Goal: Information Seeking & Learning: Find specific fact

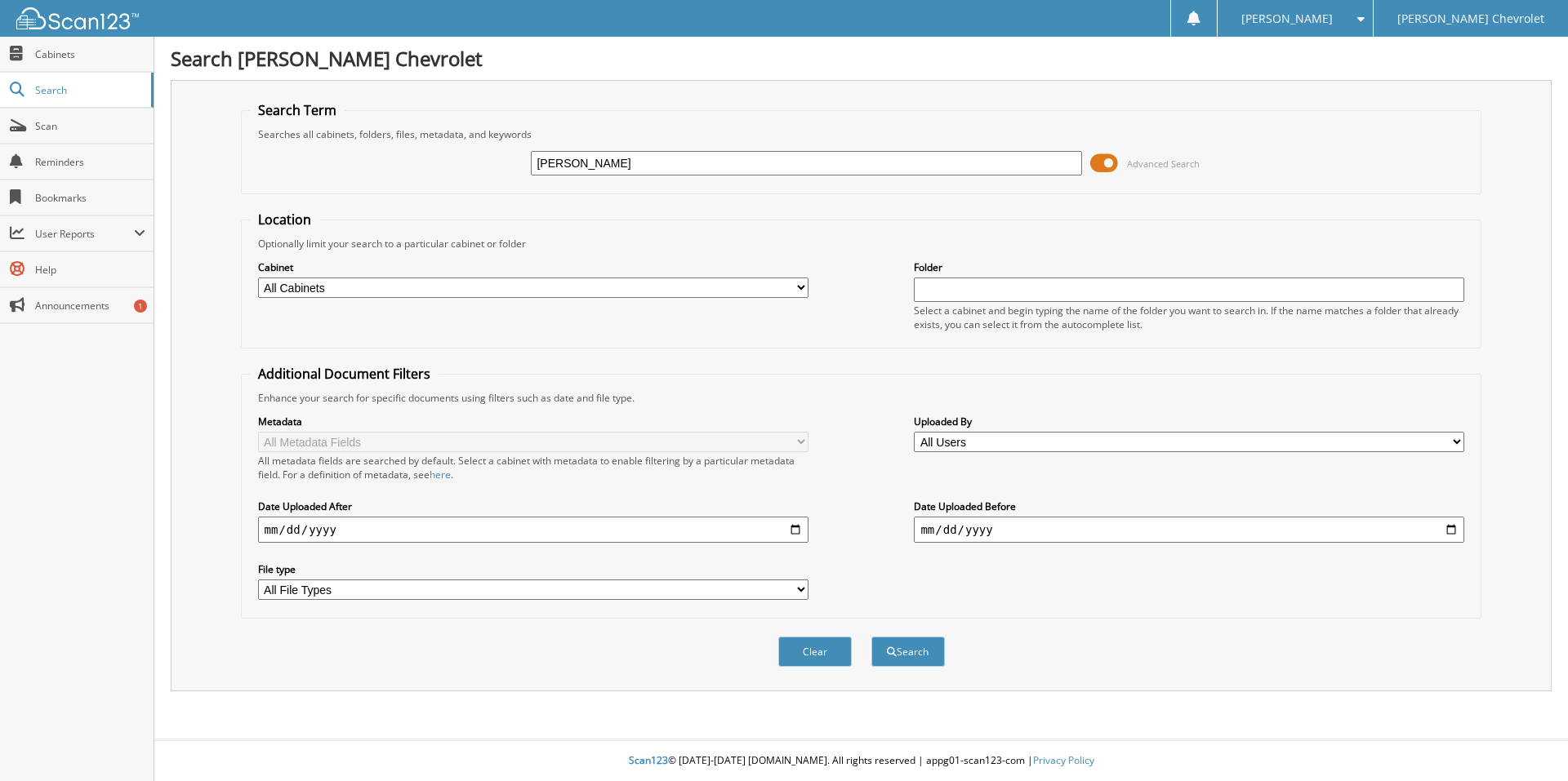
type input "[PERSON_NAME]"
click at [872, 636] on button "Search" at bounding box center [908, 652] width 73 height 30
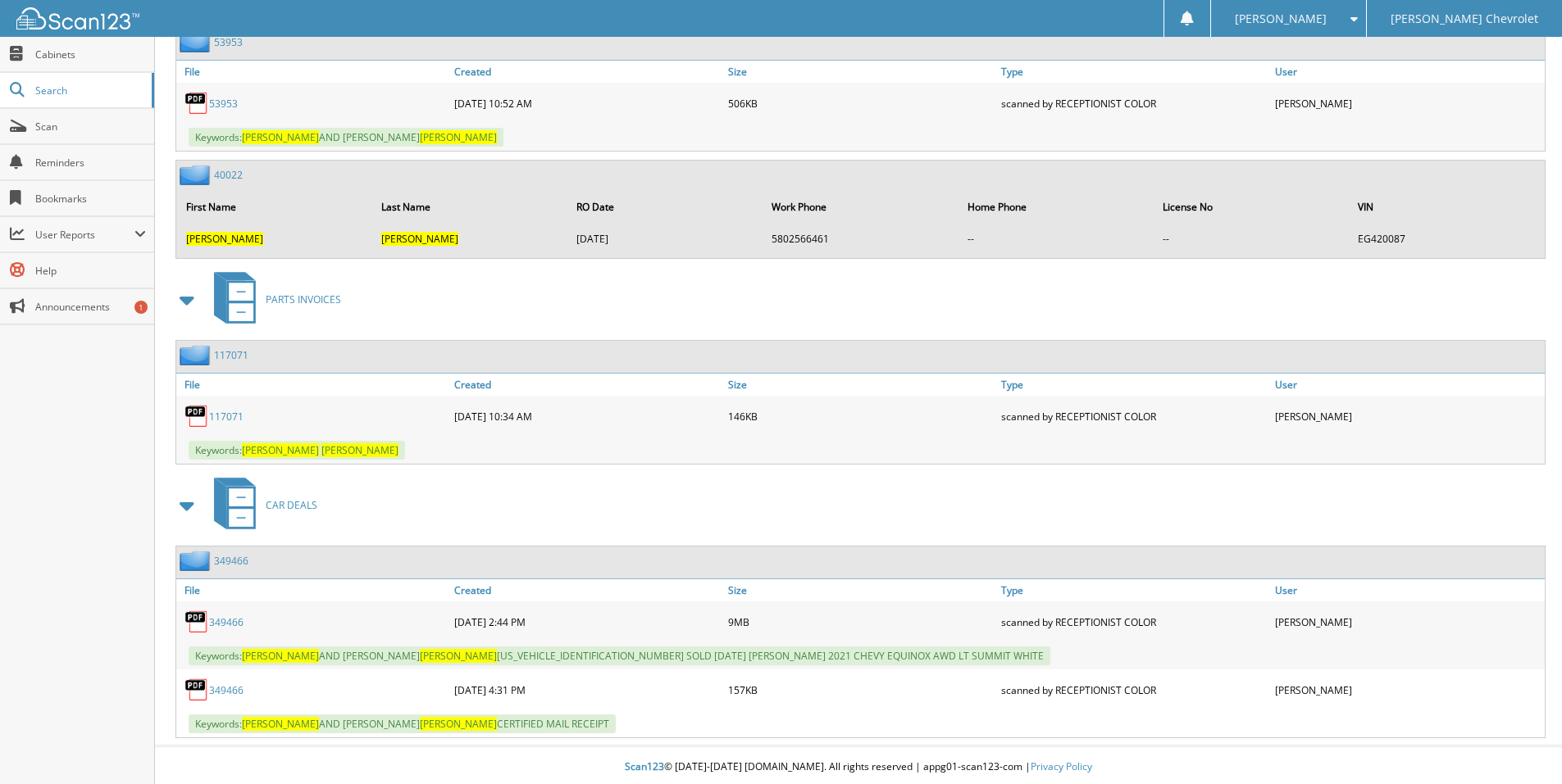
scroll to position [1739, 0]
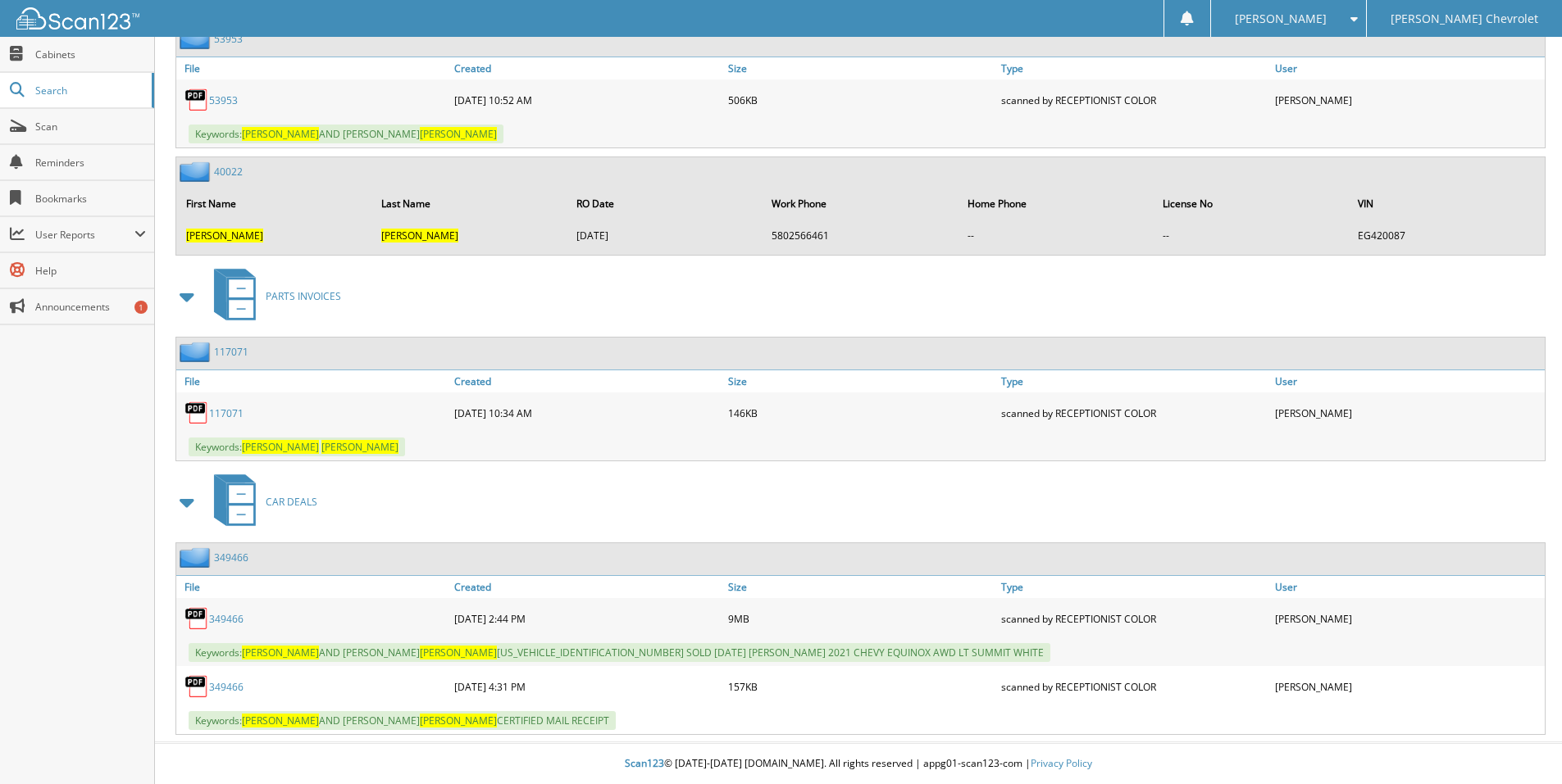
click at [225, 619] on link "349466" at bounding box center [226, 619] width 34 height 14
